Goal: Transaction & Acquisition: Purchase product/service

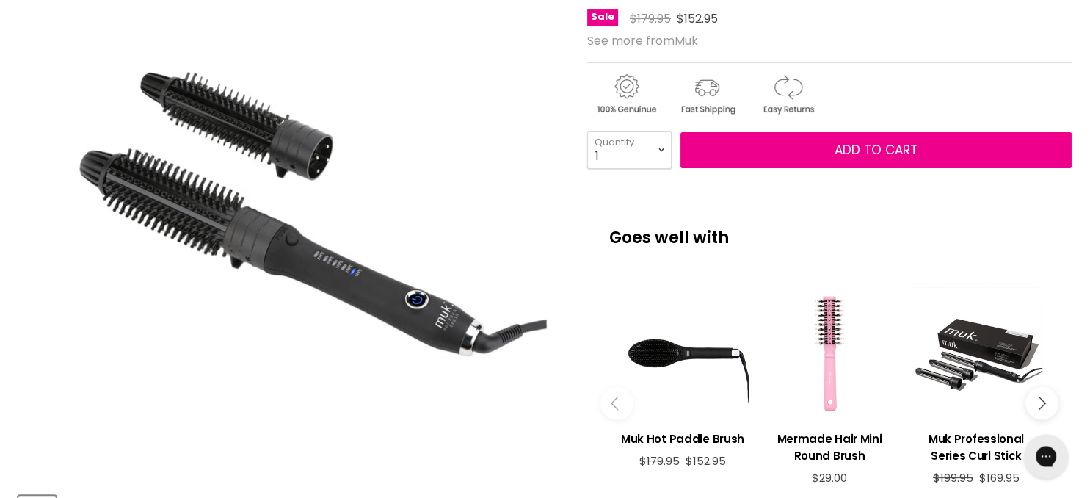
scroll to position [109, 0]
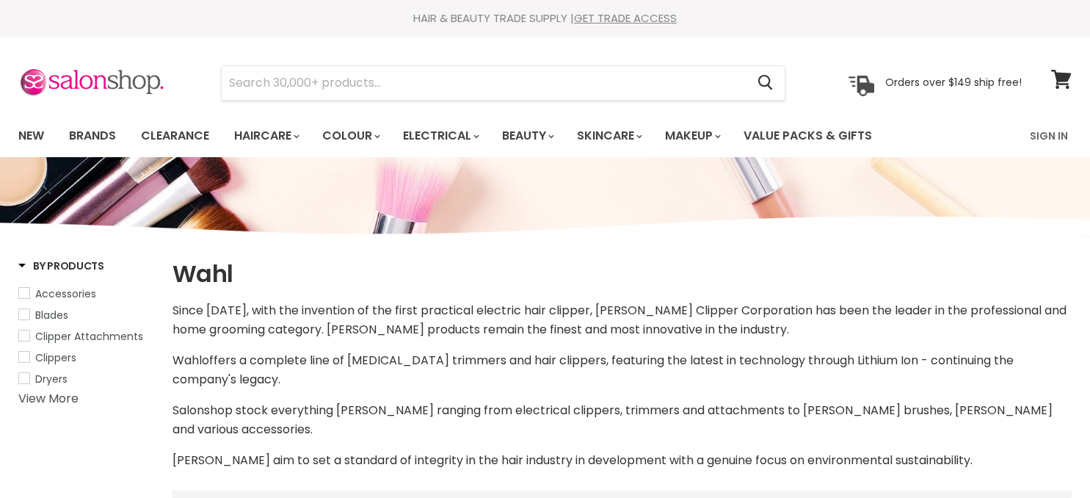
select select "manual"
click at [283, 72] on input "Search" at bounding box center [484, 83] width 524 height 34
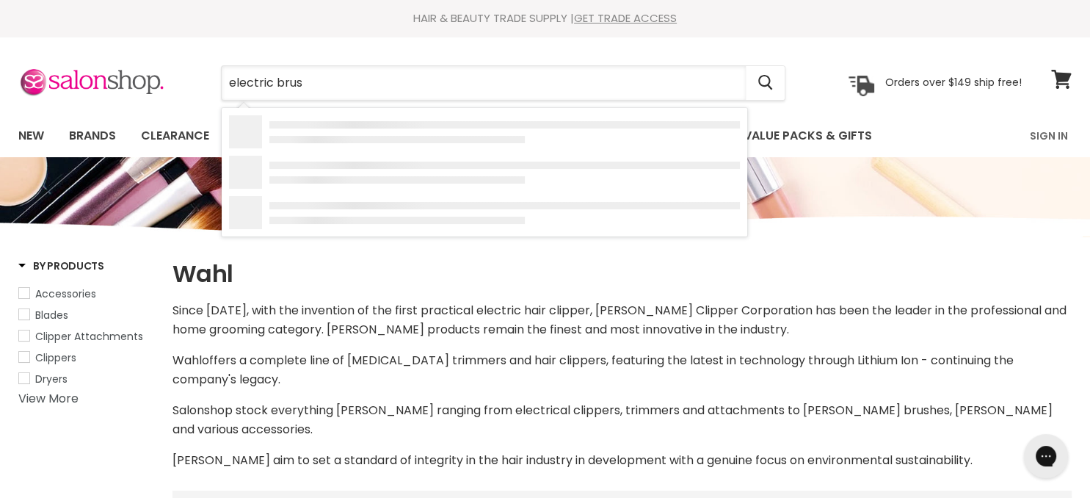
type input "electric brush"
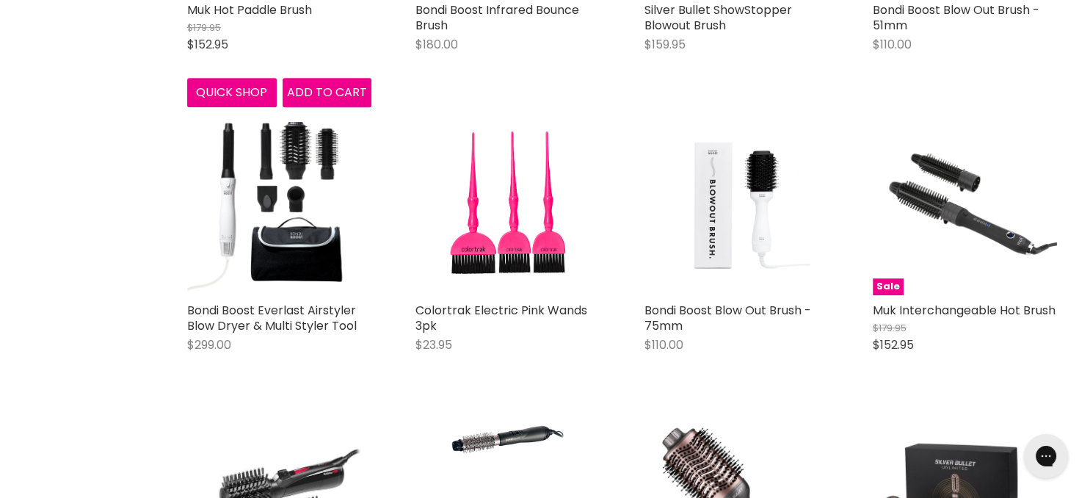
scroll to position [852, 0]
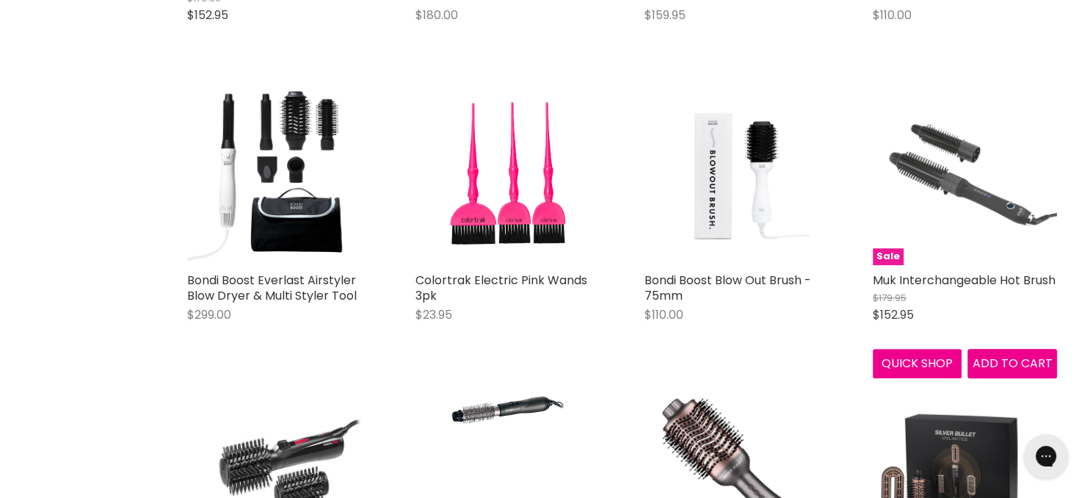
click at [962, 180] on img "Main content" at bounding box center [965, 173] width 184 height 184
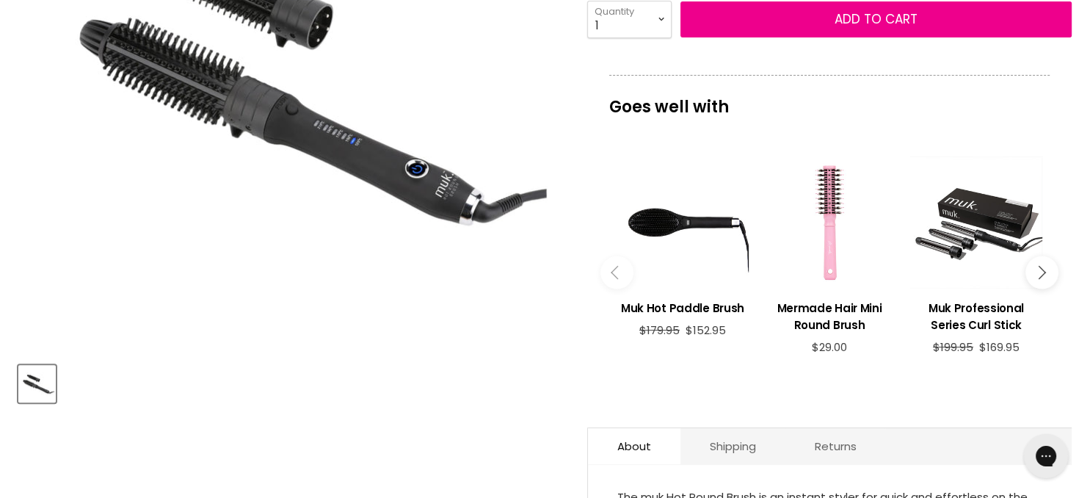
scroll to position [445, 0]
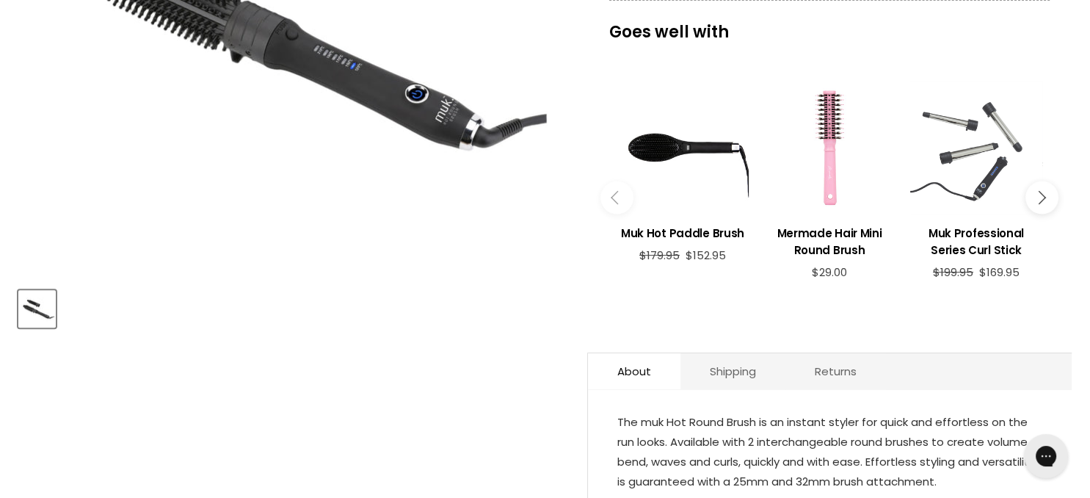
click at [948, 150] on div "Main content" at bounding box center [976, 148] width 132 height 132
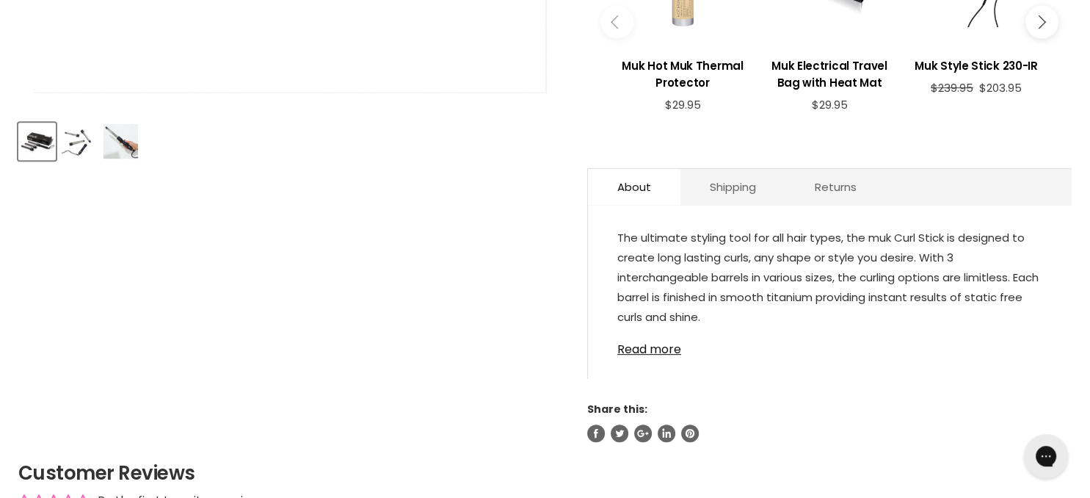
scroll to position [620, 0]
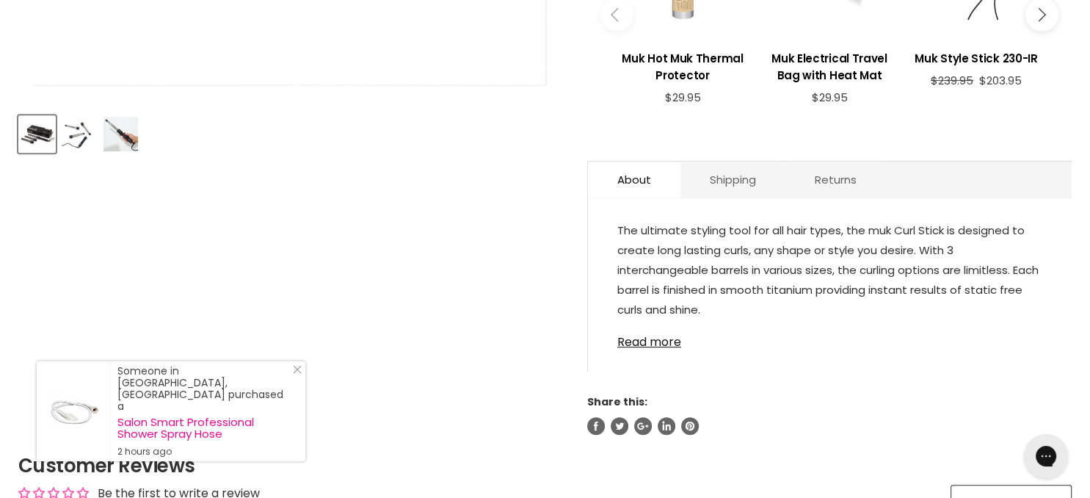
click at [647, 344] on link "Read more" at bounding box center [830, 338] width 425 height 22
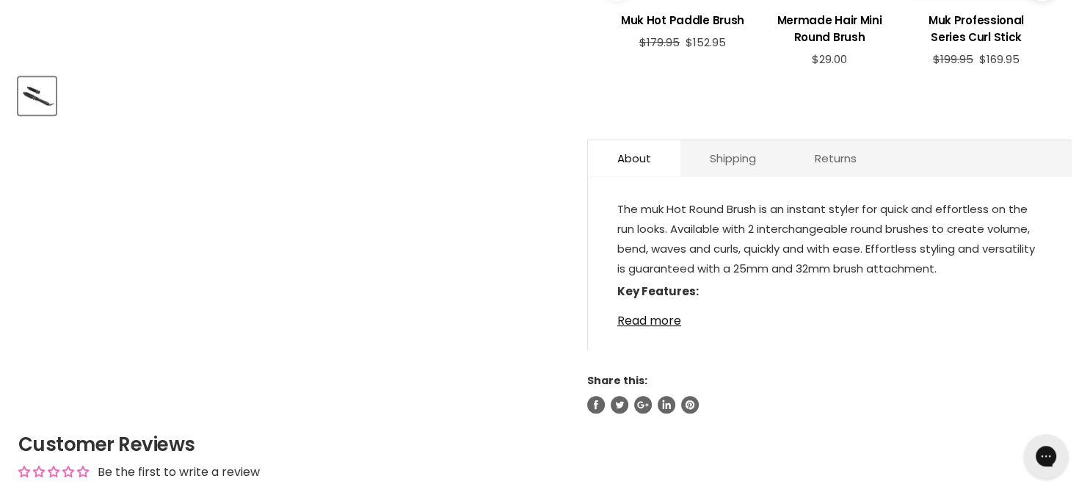
scroll to position [678, 0]
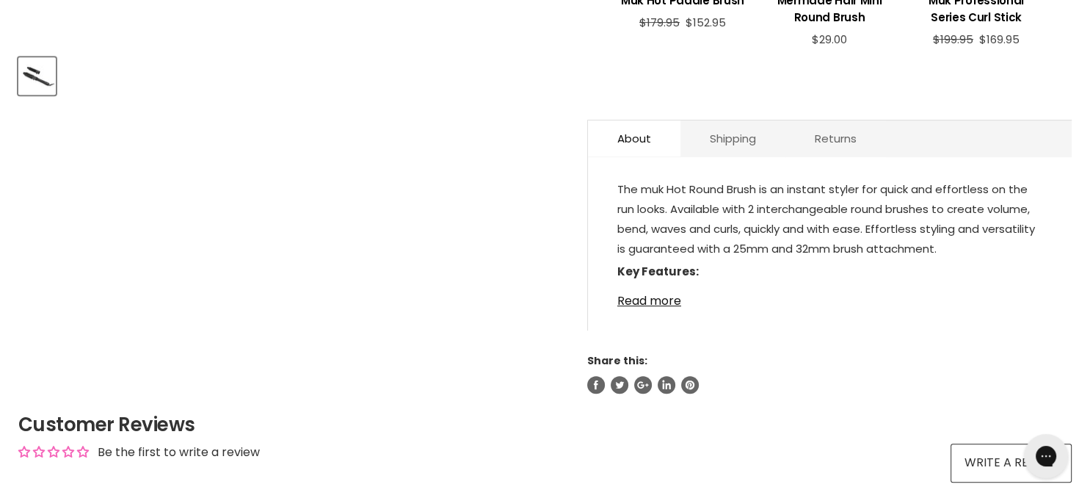
click at [661, 302] on link "Read more" at bounding box center [830, 297] width 425 height 22
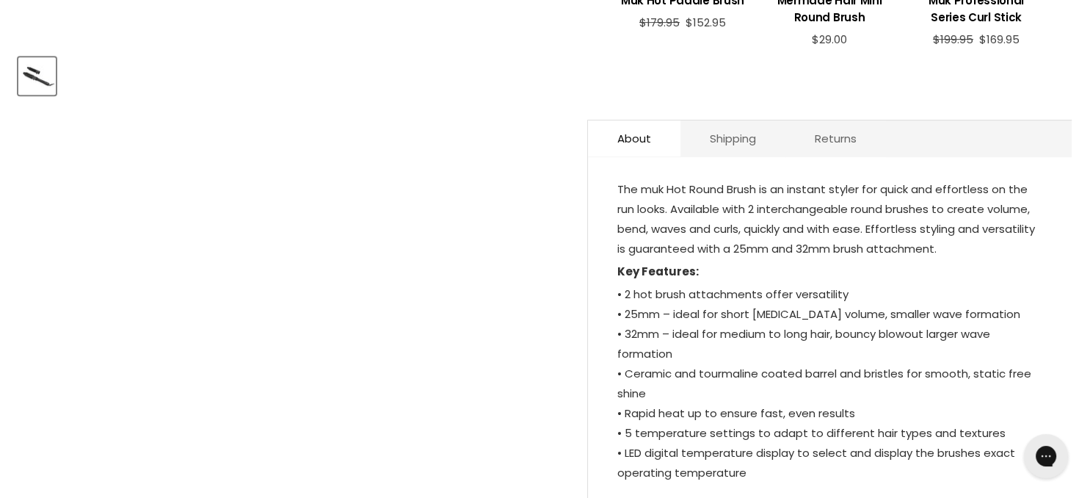
click at [772, 374] on p "• 2 hot brush attachments offer versatility • 25mm – ideal for short hair, root…" at bounding box center [830, 384] width 425 height 201
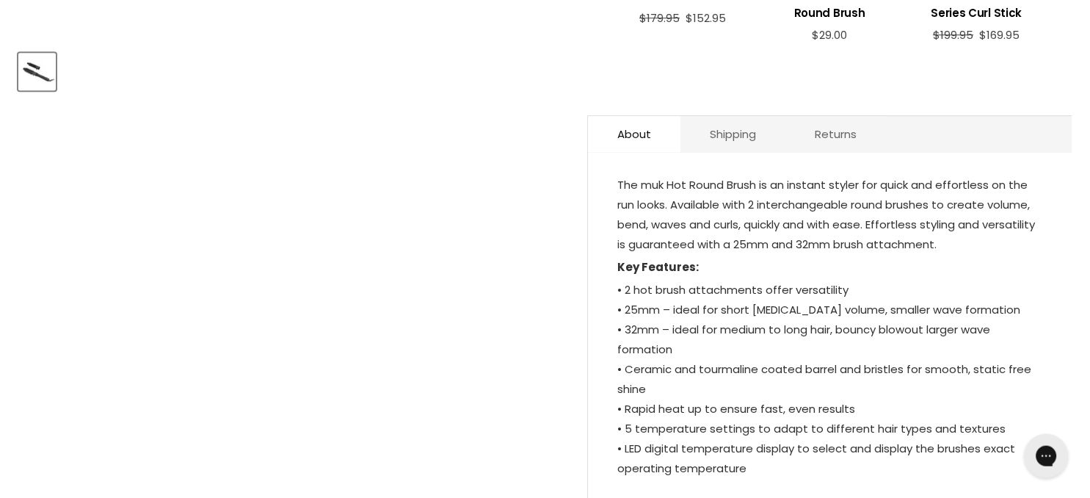
scroll to position [683, 0]
click at [204, 286] on article "Click or scroll to zoom Tap or pinch to zoom Muk Interchangeable Hot Brush No r…" at bounding box center [545, 51] width 1054 height 1112
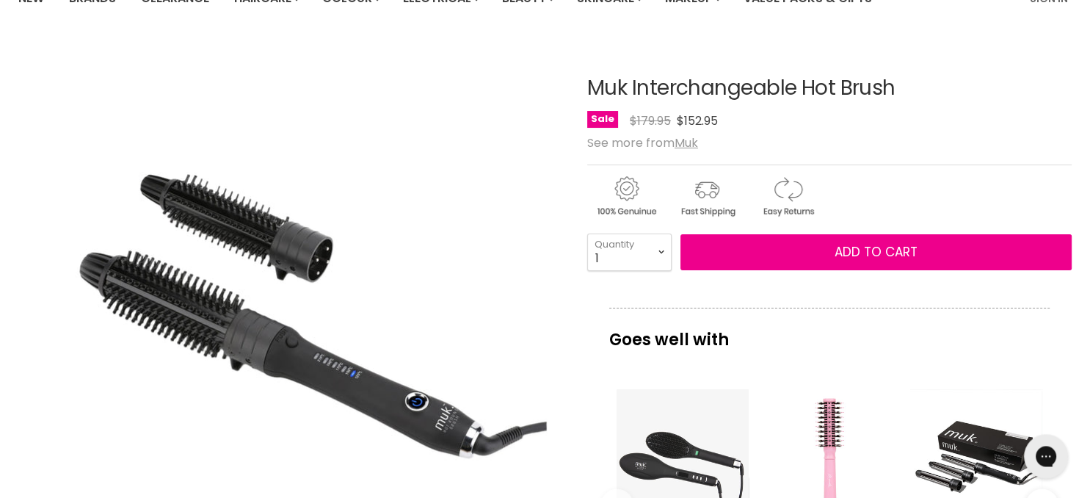
scroll to position [123, 0]
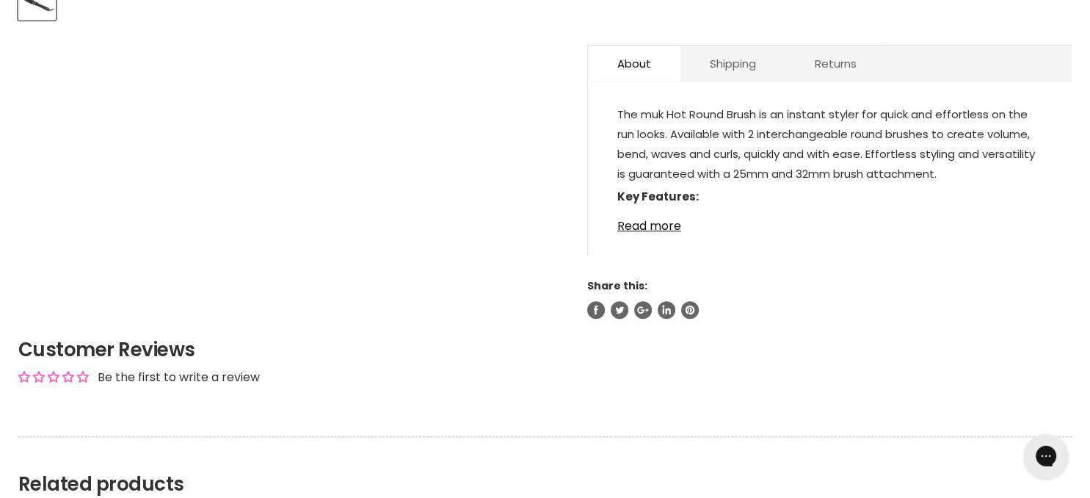
scroll to position [775, 0]
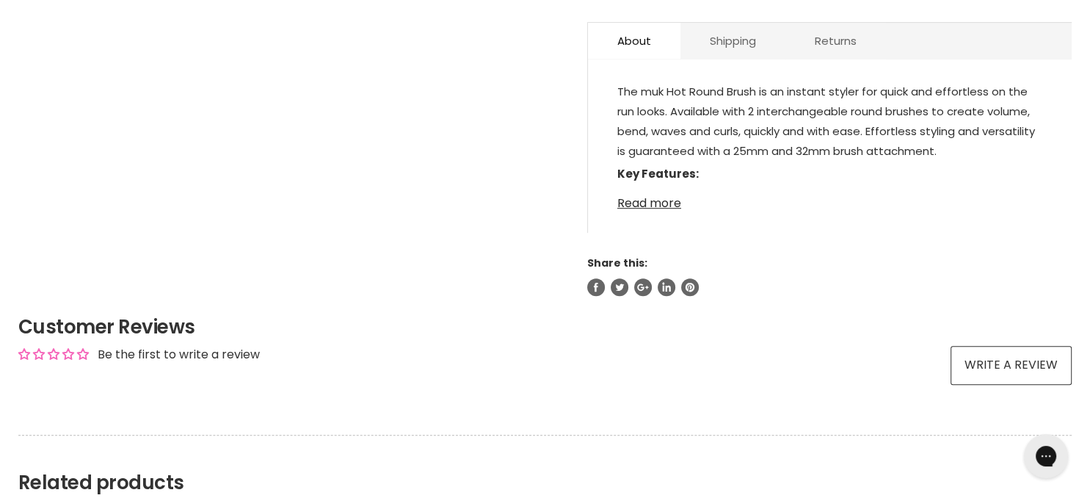
click at [662, 208] on link "Read more" at bounding box center [830, 199] width 425 height 22
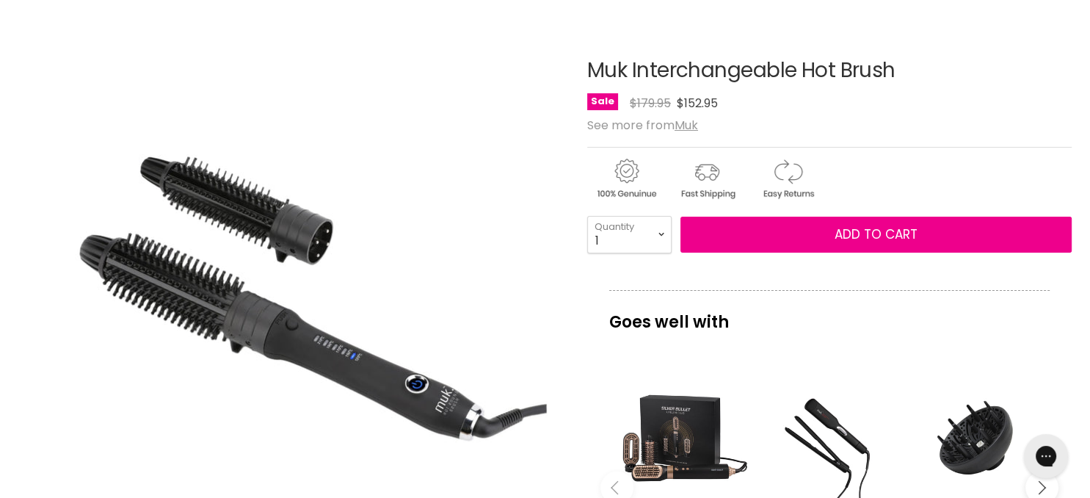
scroll to position [0, 0]
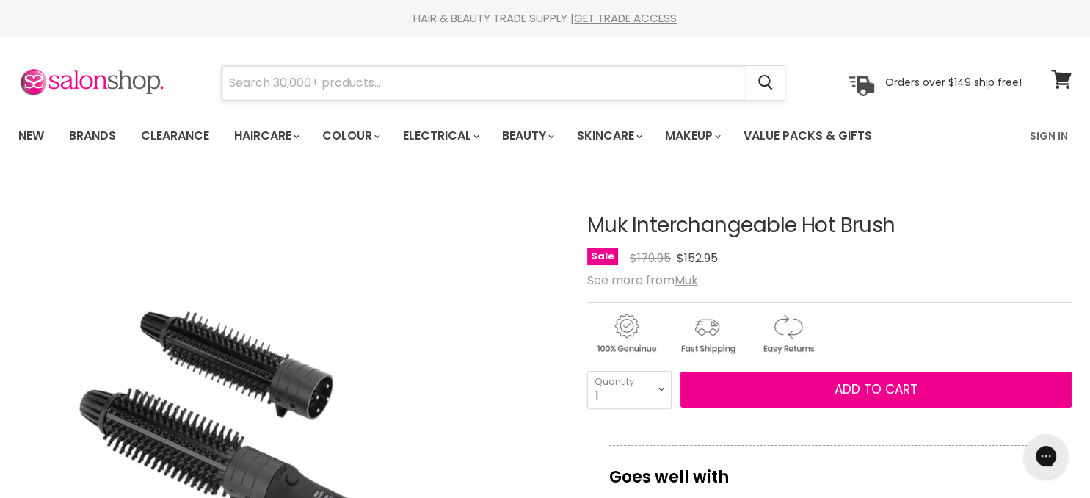
click at [272, 76] on input "Search" at bounding box center [484, 83] width 524 height 34
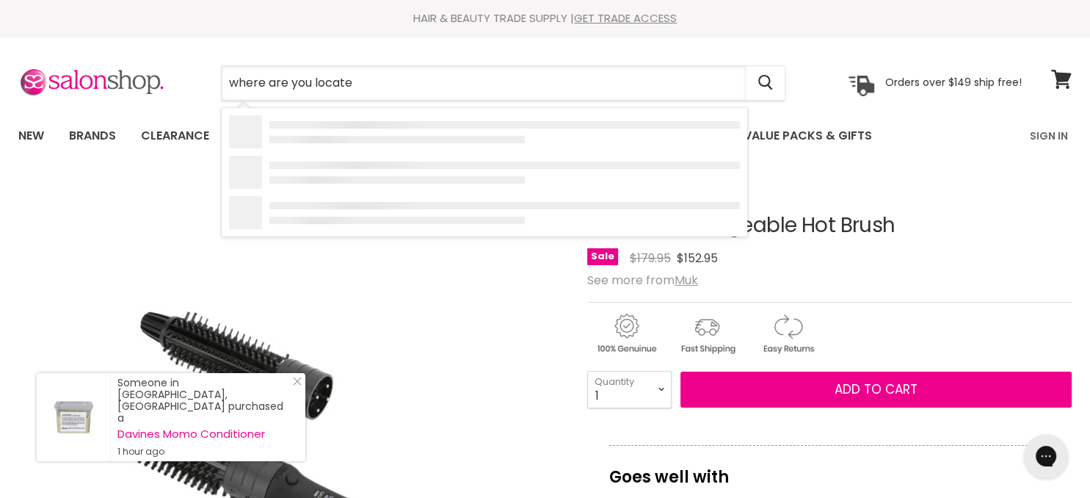
type input "where are you located"
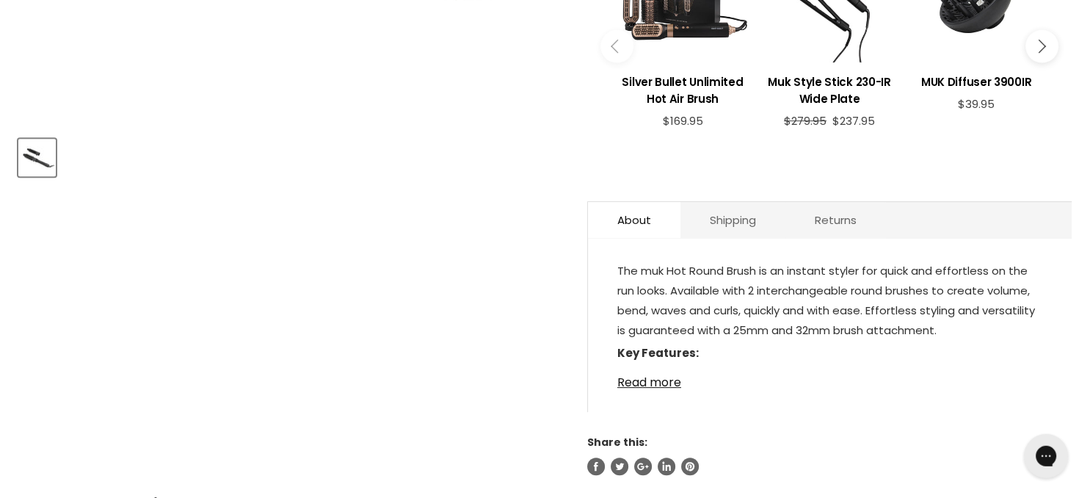
scroll to position [620, 0]
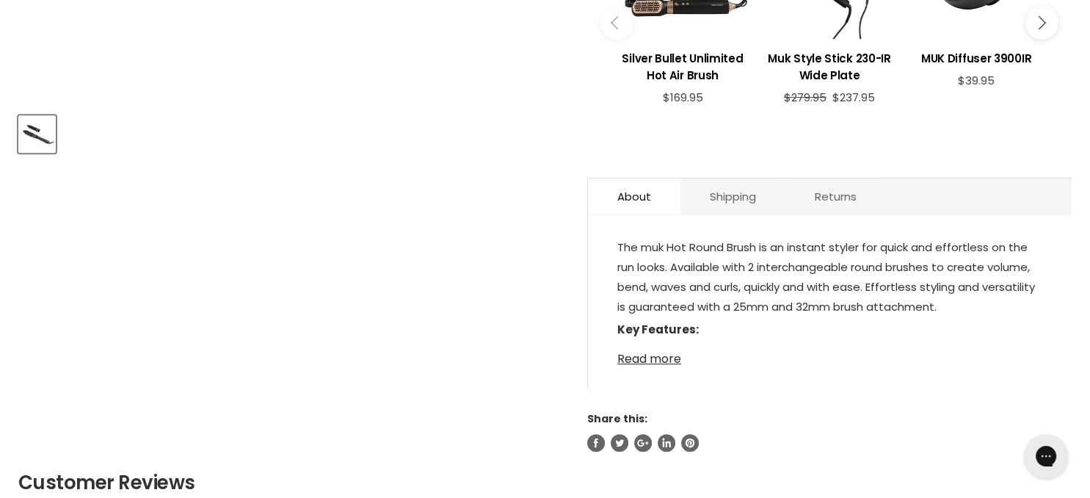
click at [652, 361] on link "Read more" at bounding box center [830, 355] width 425 height 22
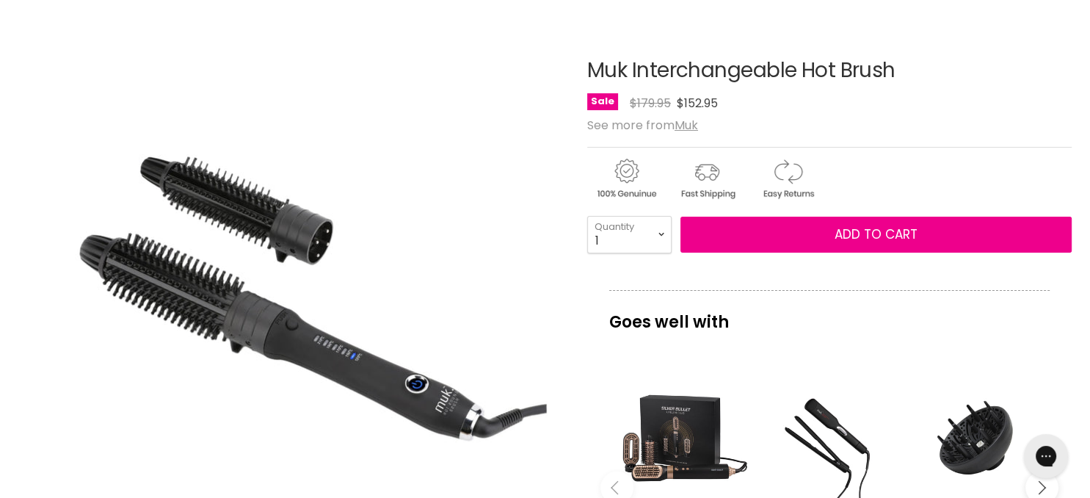
scroll to position [0, 0]
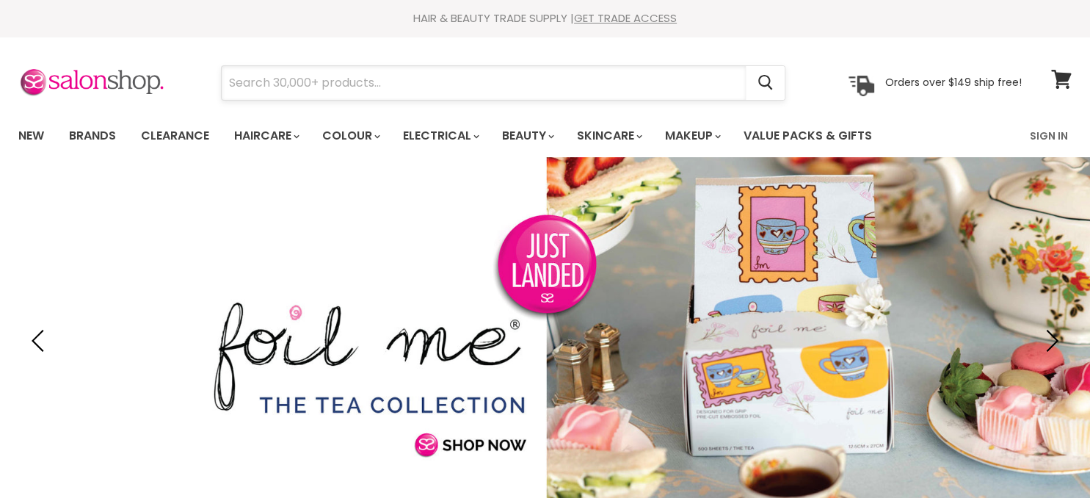
click at [267, 78] on input "Search" at bounding box center [484, 83] width 524 height 34
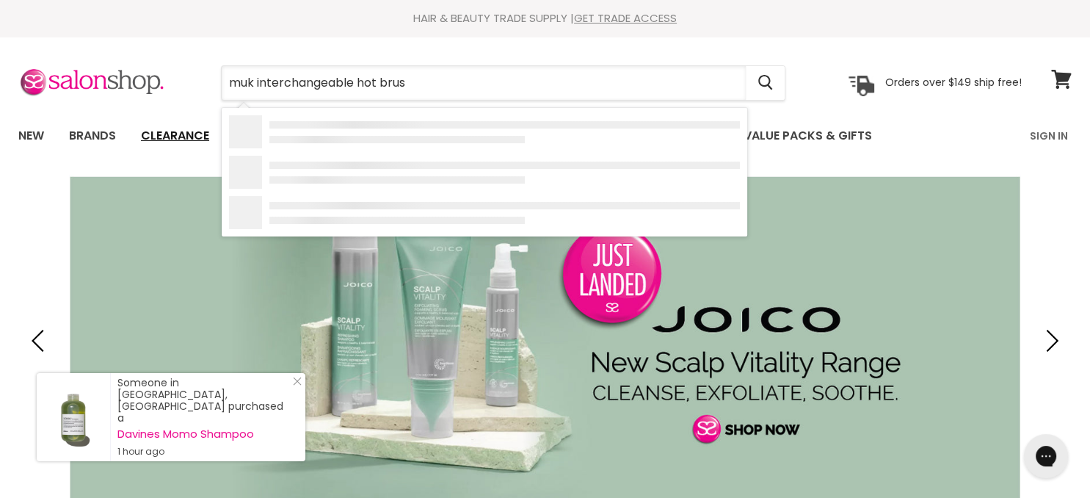
type input "muk interchangeable hot brush"
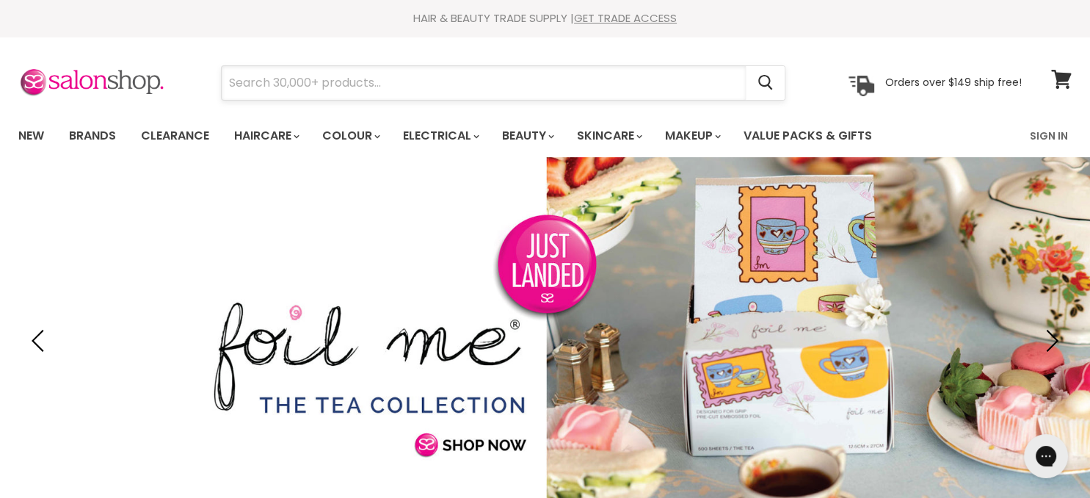
click at [255, 82] on input "Search" at bounding box center [484, 83] width 524 height 34
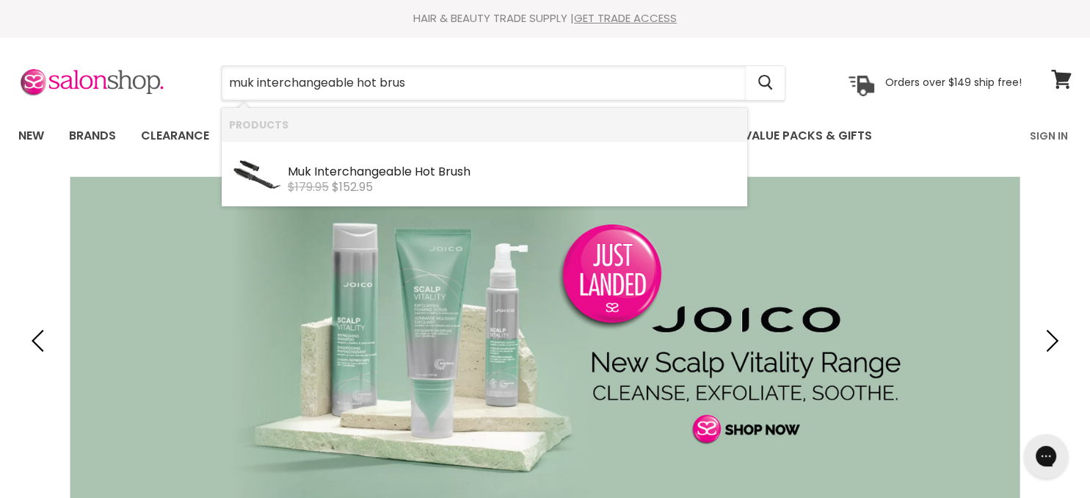
type input "muk interchangeable hot brush"
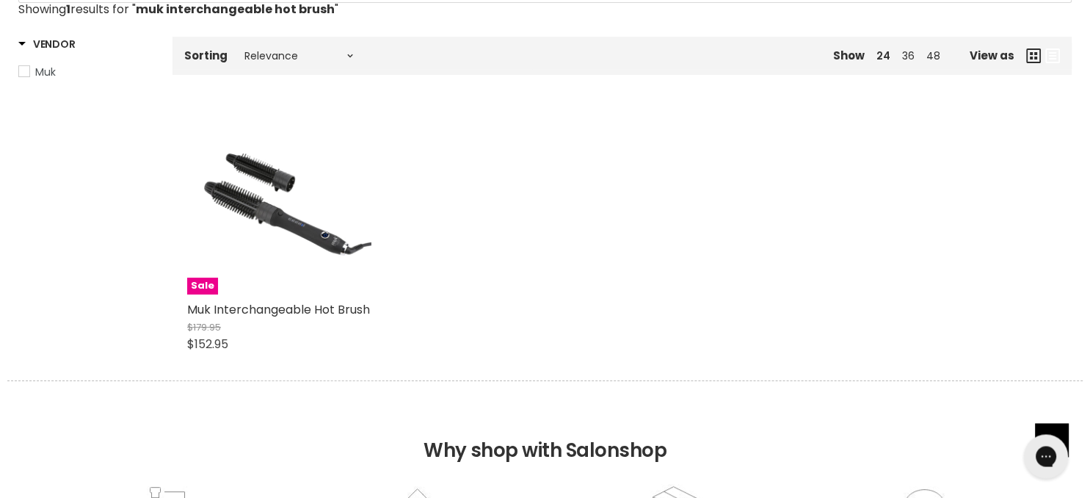
scroll to position [310, 0]
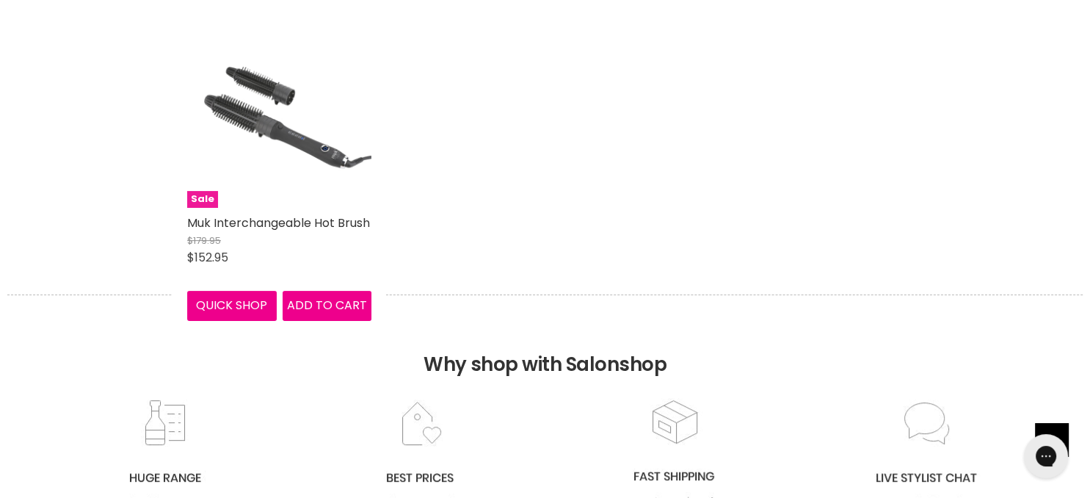
click at [258, 96] on img "Main content" at bounding box center [279, 115] width 184 height 184
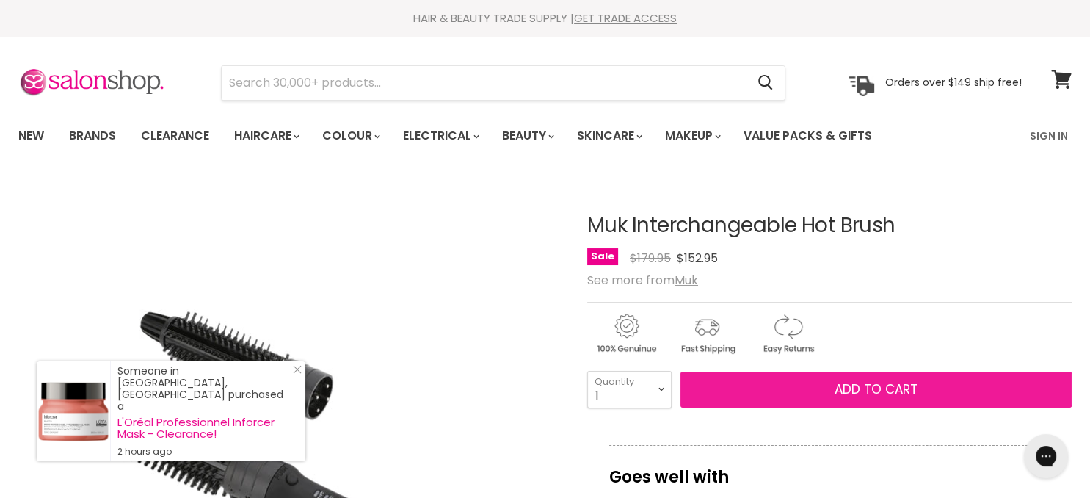
click at [850, 386] on span "Add to cart" at bounding box center [876, 389] width 83 height 18
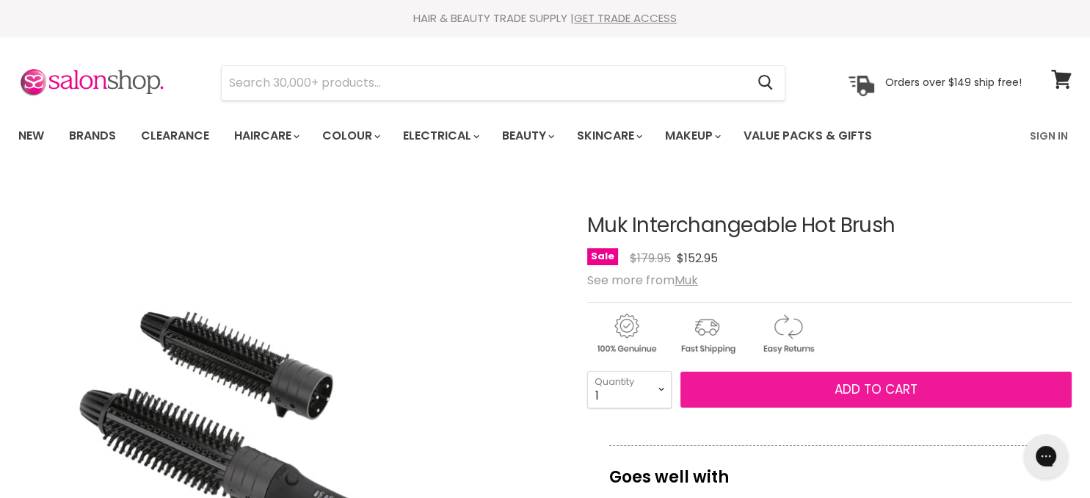
click at [874, 393] on span "Add to cart" at bounding box center [876, 389] width 83 height 18
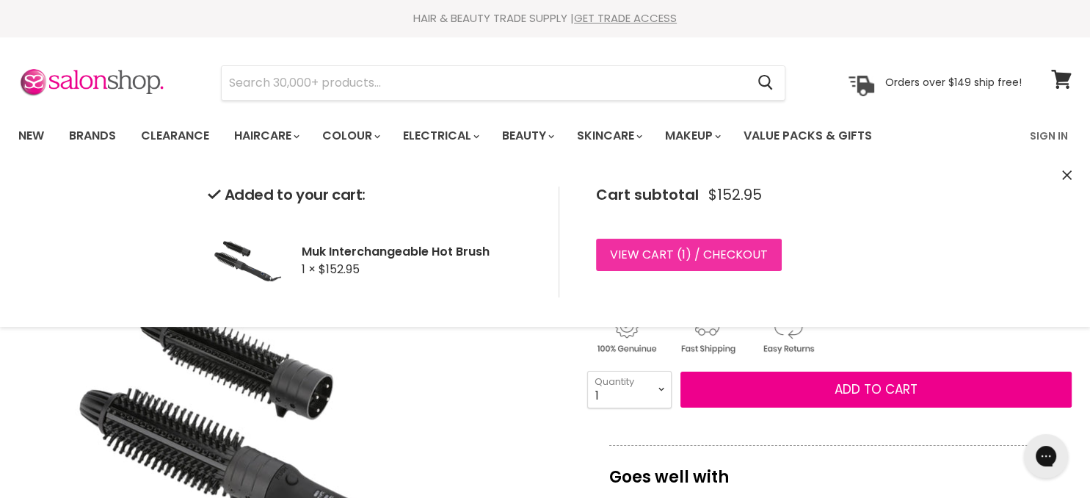
click at [733, 252] on link "View cart ( 1 ) / Checkout" at bounding box center [689, 255] width 186 height 32
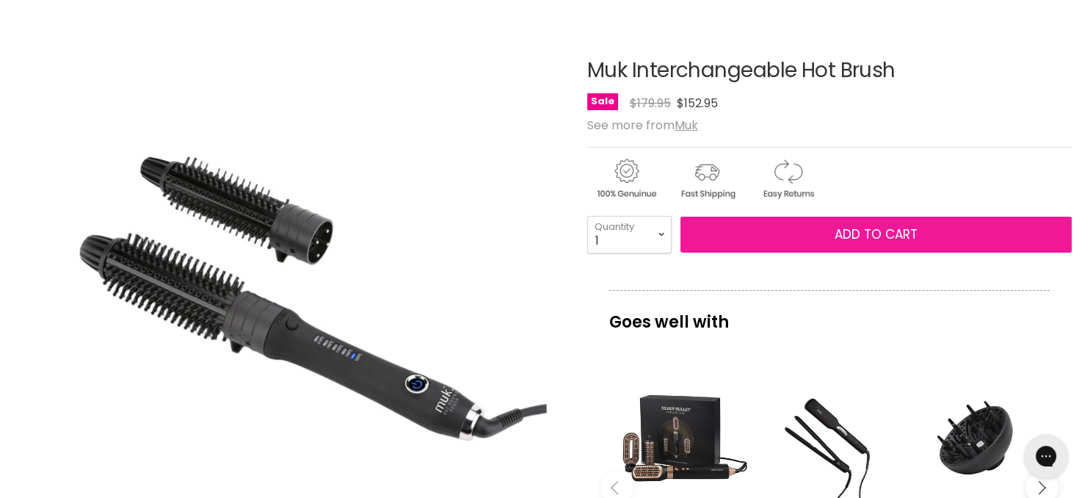
click at [860, 238] on span "Add to cart" at bounding box center [876, 234] width 83 height 18
click at [862, 235] on span "Add to cart" at bounding box center [876, 234] width 83 height 18
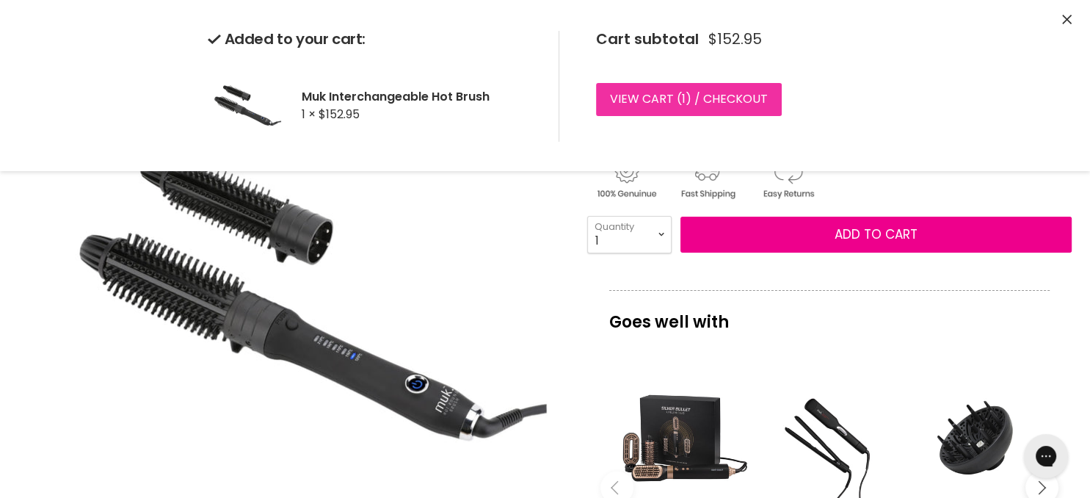
click at [629, 107] on link "View cart ( 1 ) / Checkout" at bounding box center [689, 99] width 186 height 32
